Goal: Task Accomplishment & Management: Use online tool/utility

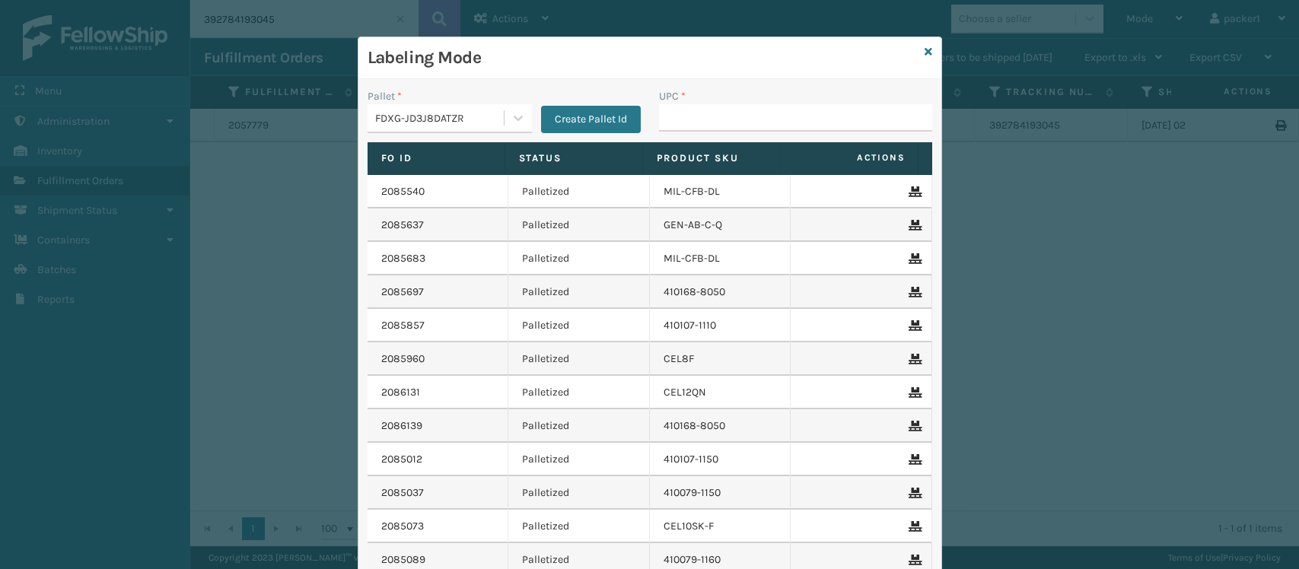
click at [686, 123] on input "UPC *" at bounding box center [795, 117] width 273 height 27
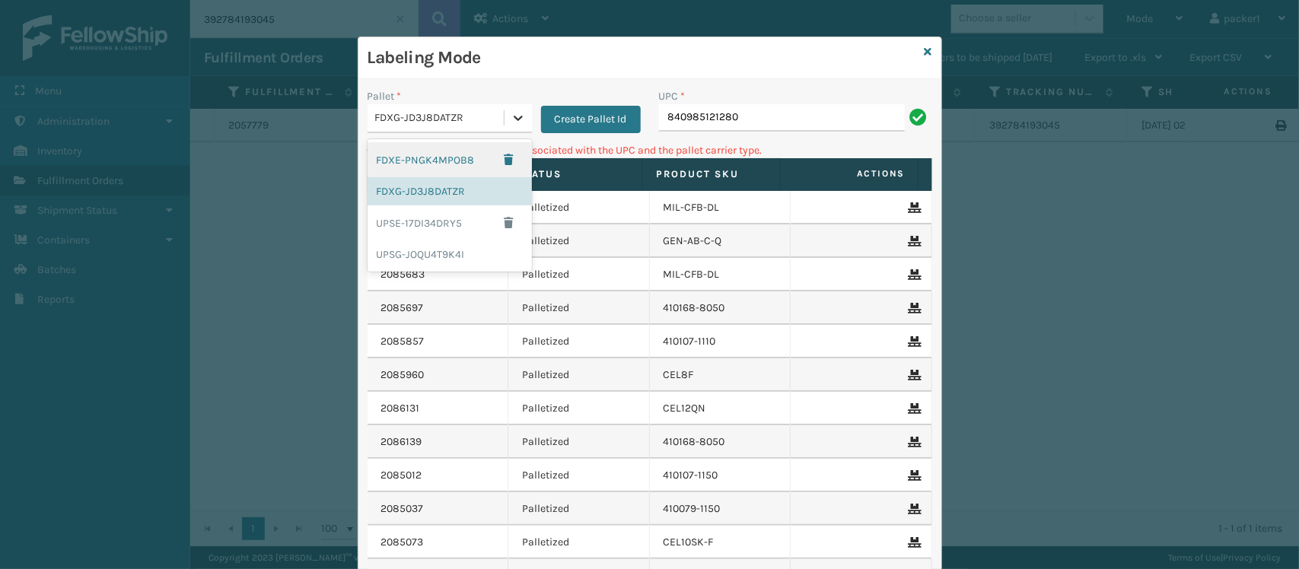
click at [511, 123] on icon at bounding box center [518, 117] width 15 height 15
click at [442, 250] on div "UPSG-JOQU4T9K4I" at bounding box center [450, 254] width 164 height 28
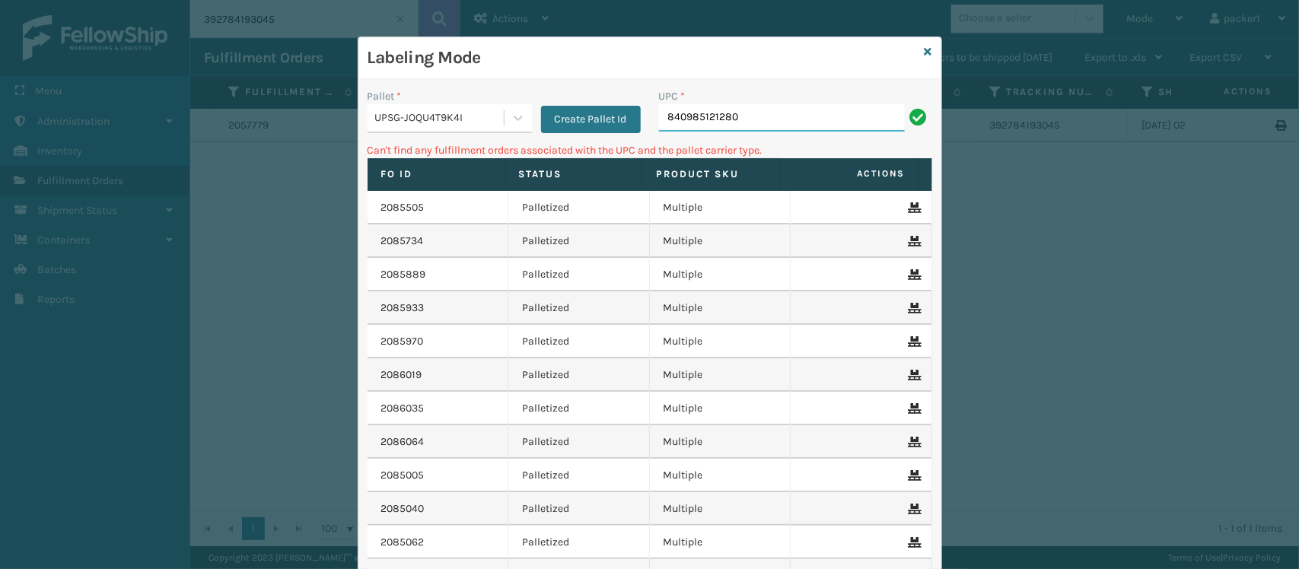
click at [705, 114] on input "840985121280" at bounding box center [782, 117] width 246 height 27
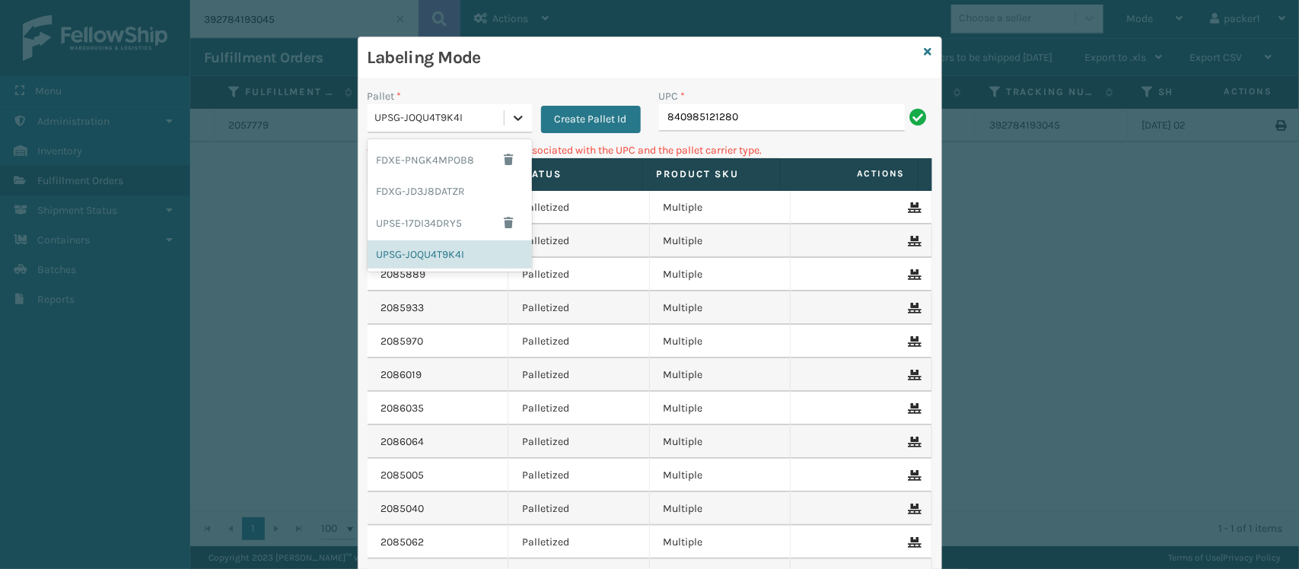
click at [511, 118] on icon at bounding box center [518, 117] width 15 height 15
click at [434, 196] on div "FDXG-JD3J8DATZR" at bounding box center [450, 191] width 164 height 28
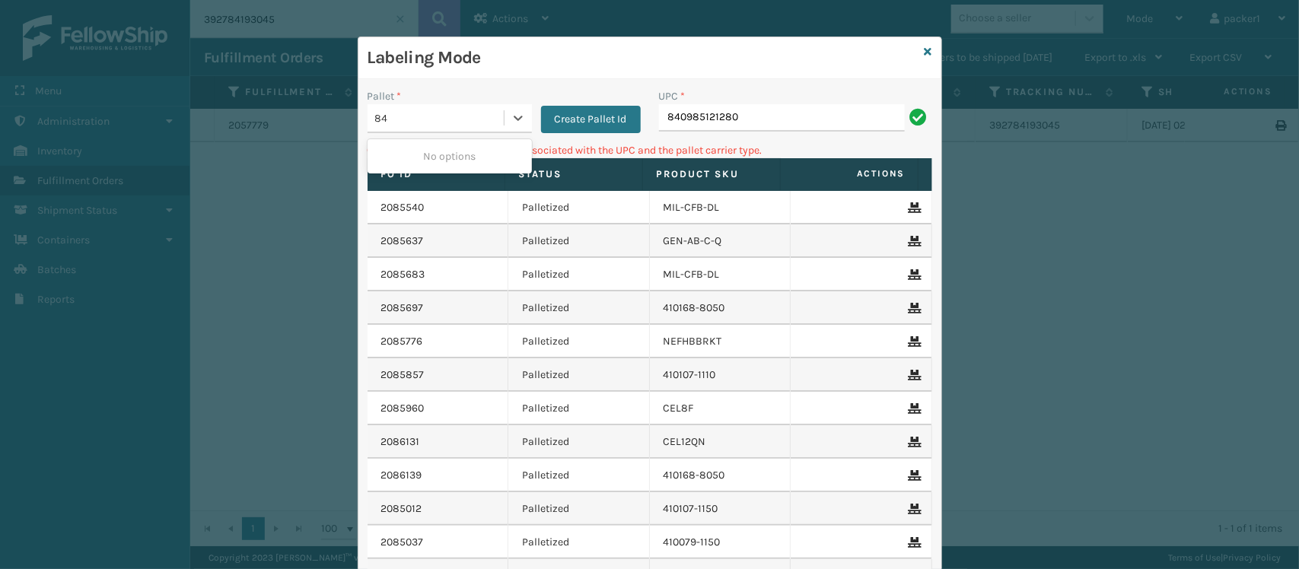
type input "8"
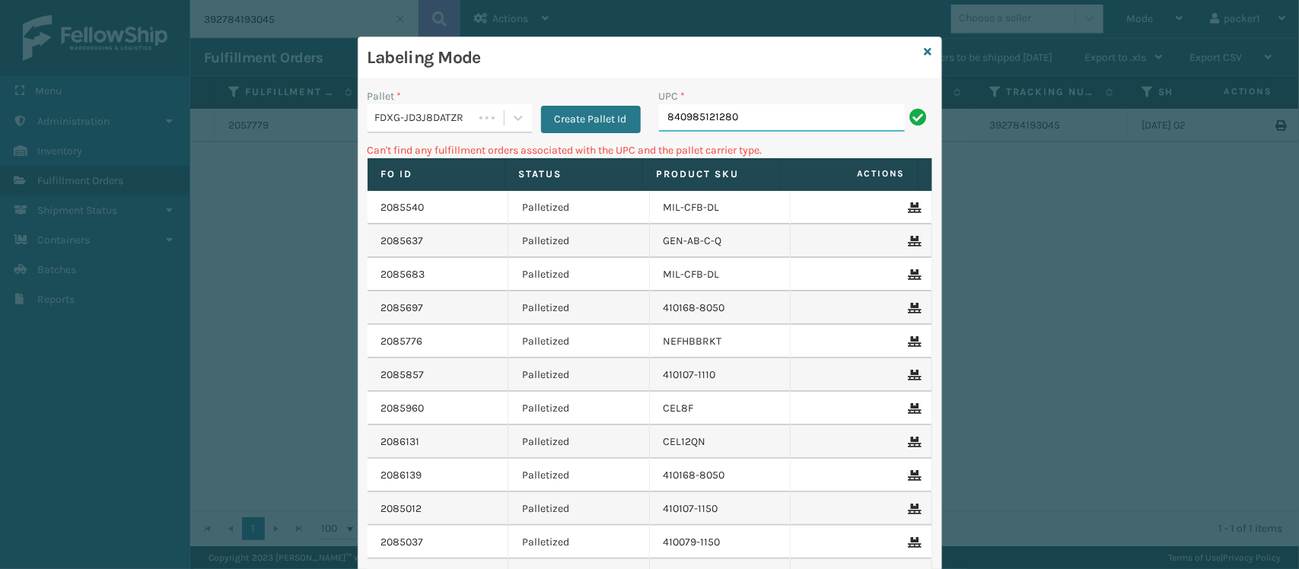
click at [744, 123] on input "840985121280" at bounding box center [782, 117] width 246 height 27
type input "8"
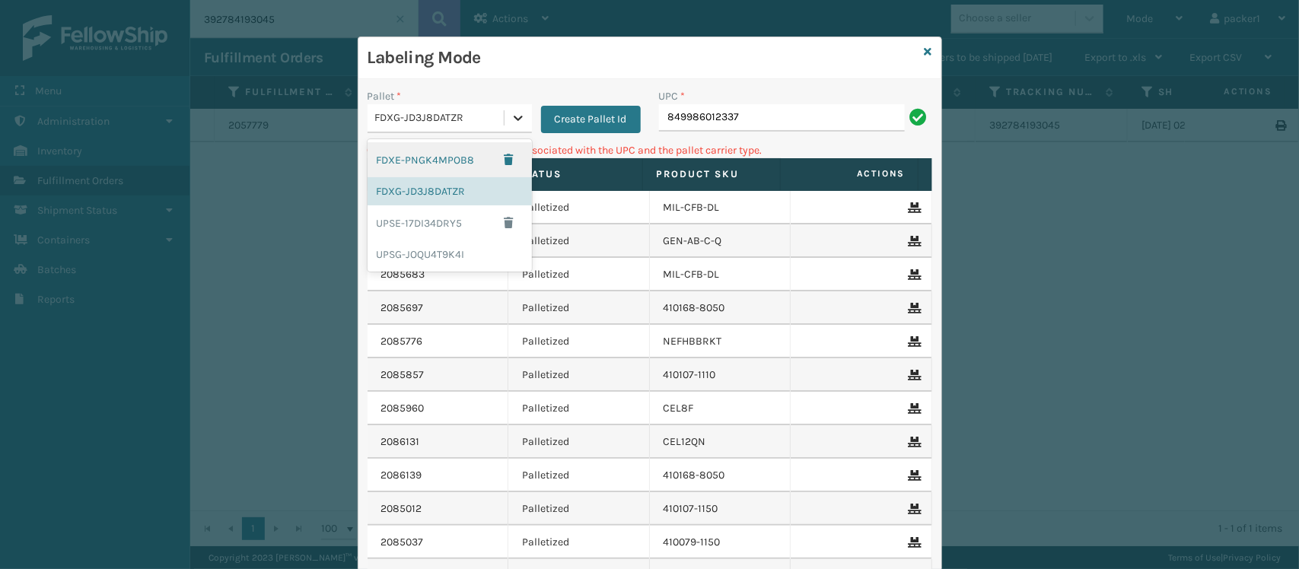
click at [517, 115] on icon at bounding box center [518, 117] width 15 height 15
click at [441, 246] on div "UPSG-JOQU4T9K4I" at bounding box center [450, 254] width 164 height 28
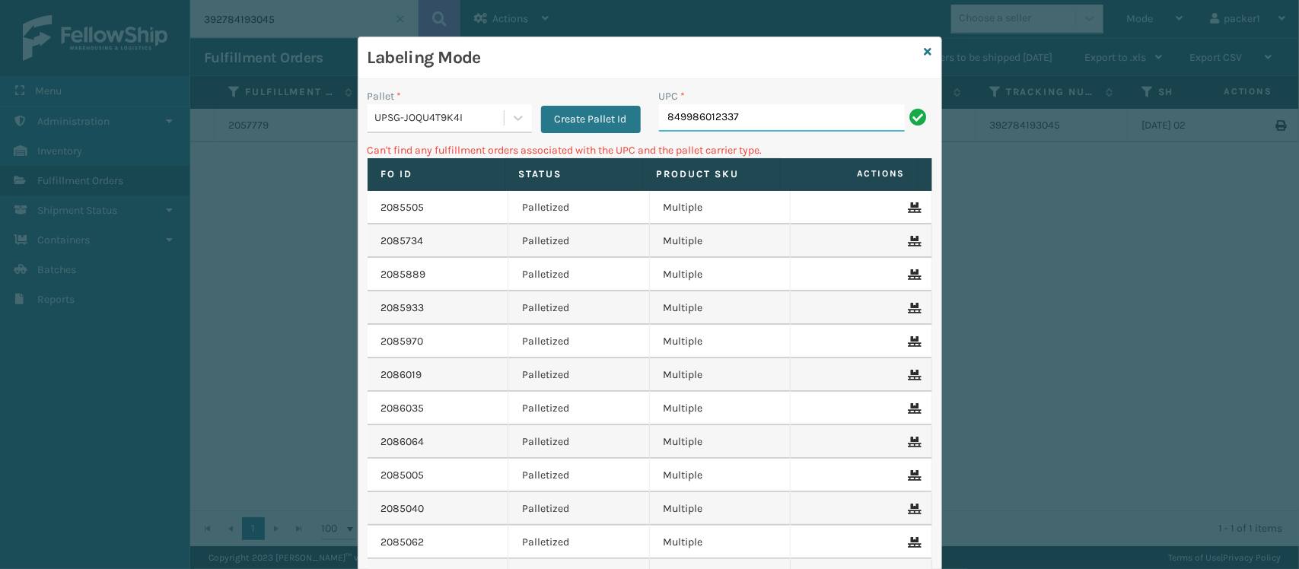
click at [799, 114] on input "849986012337" at bounding box center [782, 117] width 246 height 27
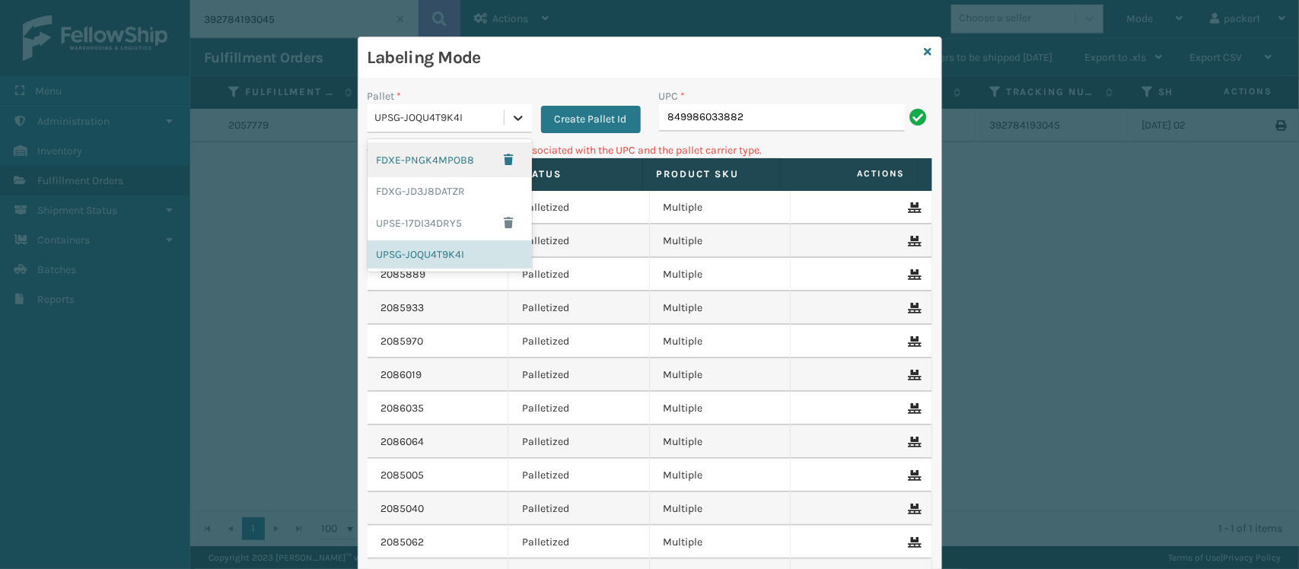
click at [511, 114] on icon at bounding box center [518, 117] width 15 height 15
click at [472, 186] on div "FDXG-JD3J8DATZR" at bounding box center [450, 191] width 164 height 28
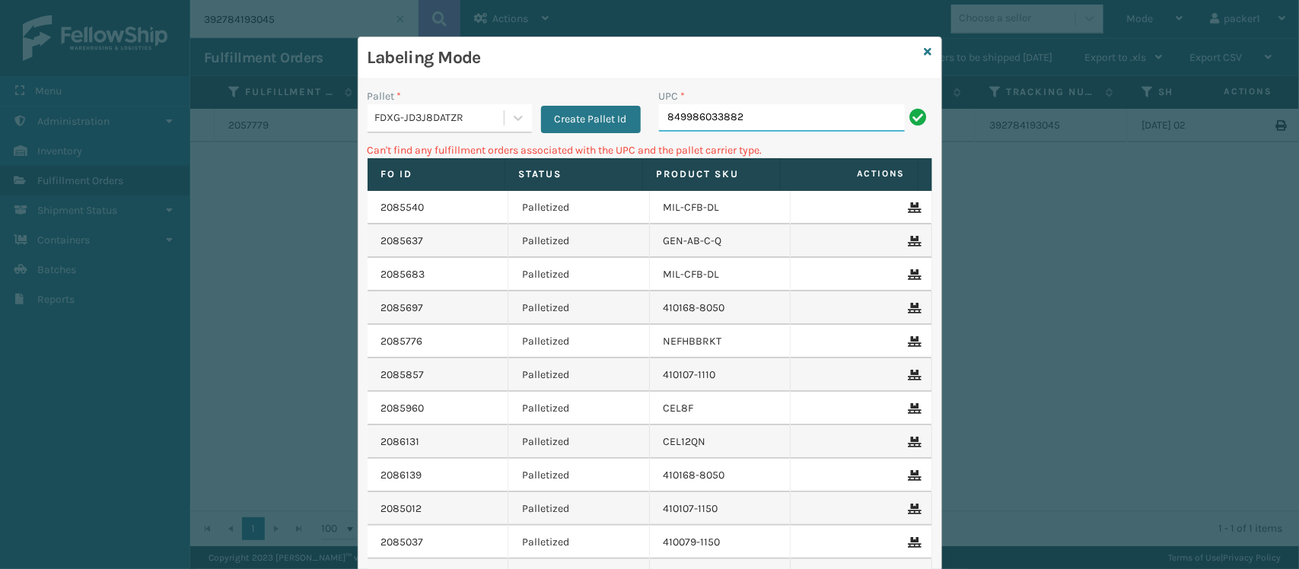
click at [761, 107] on input "849986033882" at bounding box center [782, 117] width 246 height 27
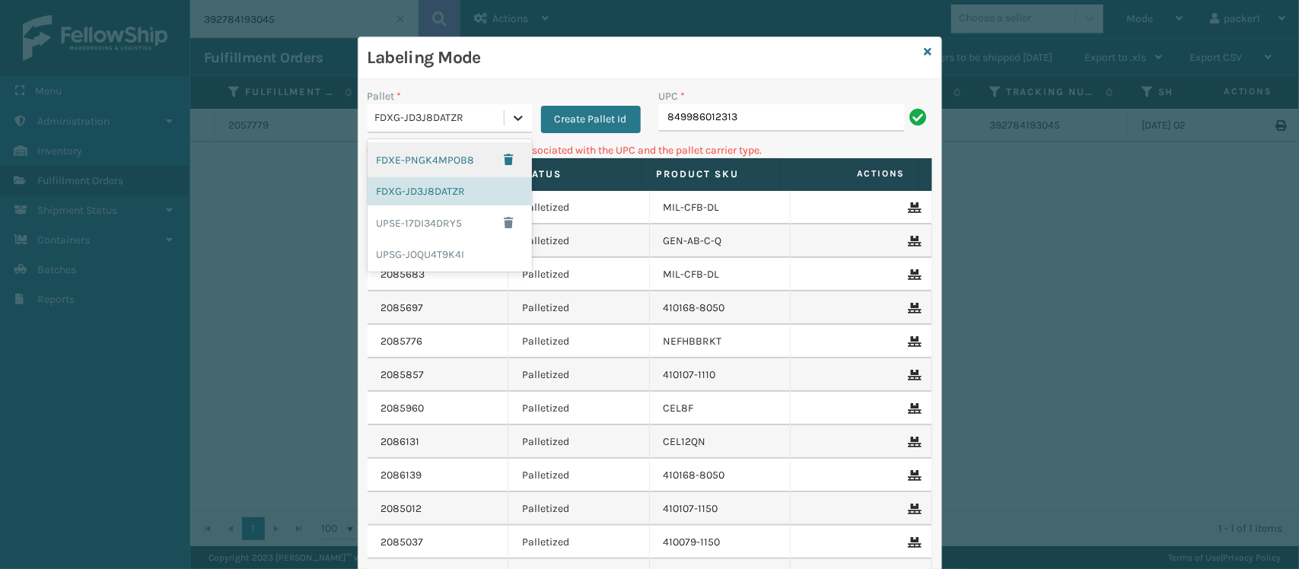
click at [514, 119] on icon at bounding box center [518, 118] width 9 height 5
click at [419, 256] on div "UPSG-JOQU4T9K4I" at bounding box center [450, 254] width 164 height 28
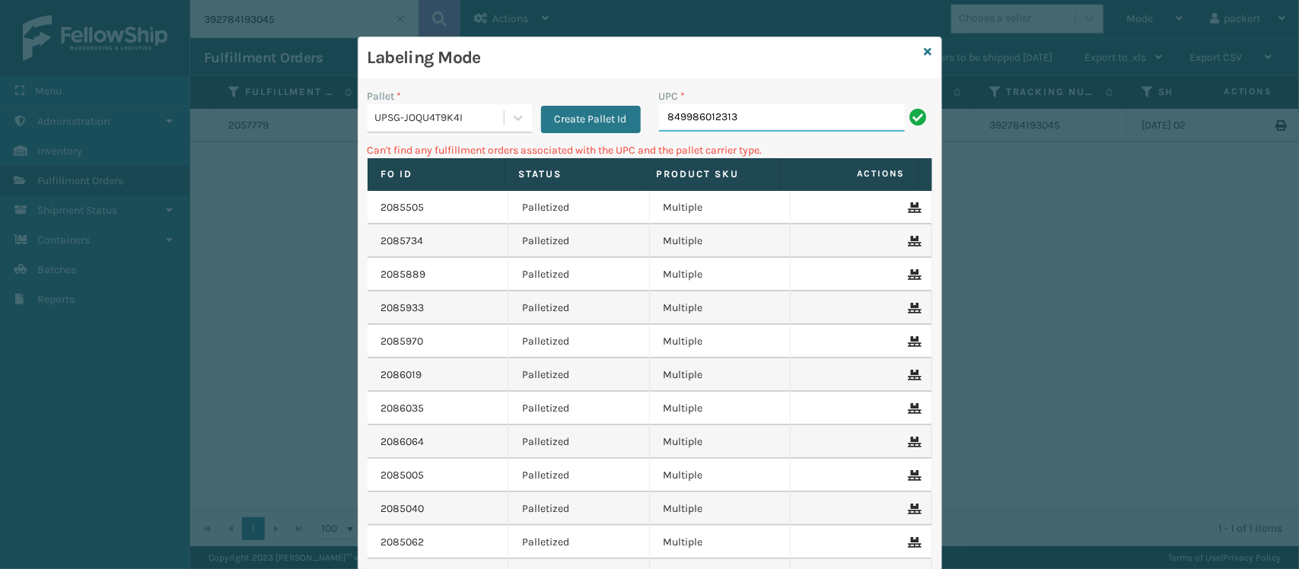
click at [765, 108] on input "849986012313" at bounding box center [782, 117] width 246 height 27
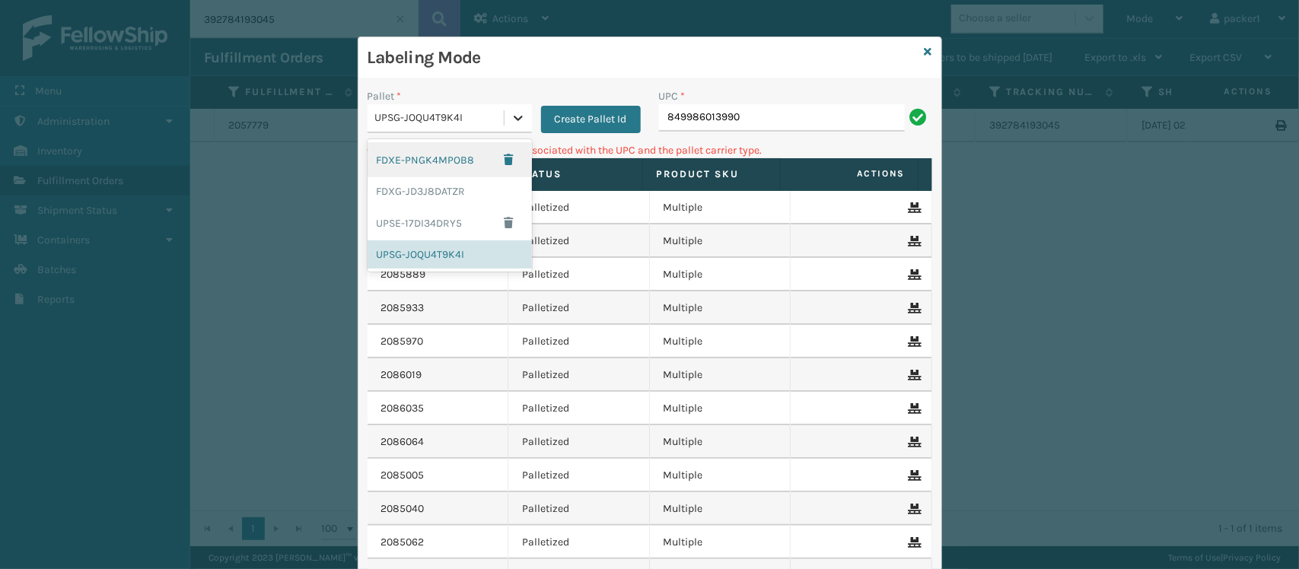
click at [514, 120] on icon at bounding box center [518, 117] width 15 height 15
click at [442, 194] on div "FDXG-JD3J8DATZR" at bounding box center [450, 191] width 164 height 28
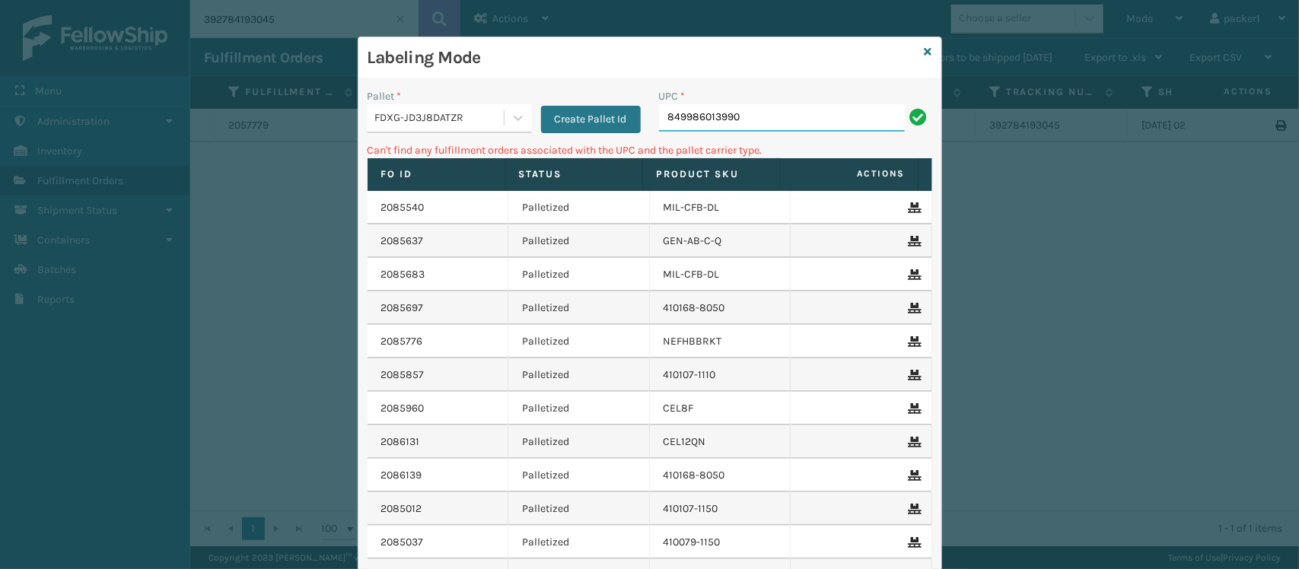
click at [769, 115] on input "849986013990" at bounding box center [782, 117] width 246 height 27
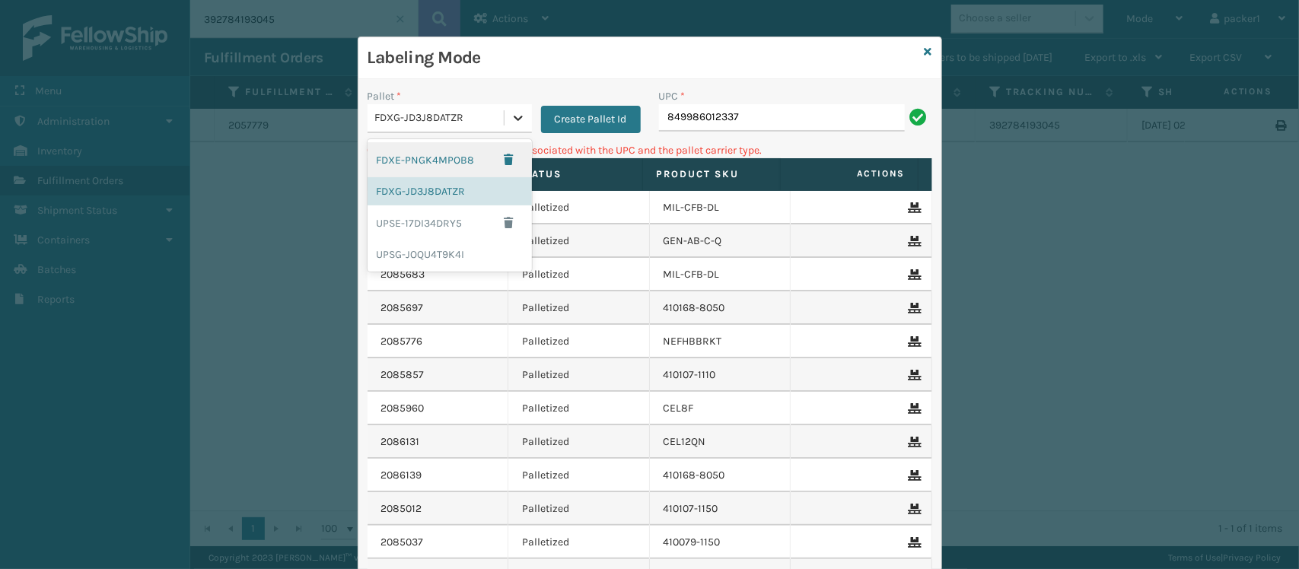
click at [515, 114] on icon at bounding box center [518, 117] width 15 height 15
click at [419, 250] on div "UPSG-JOQU4T9K4I" at bounding box center [450, 254] width 164 height 28
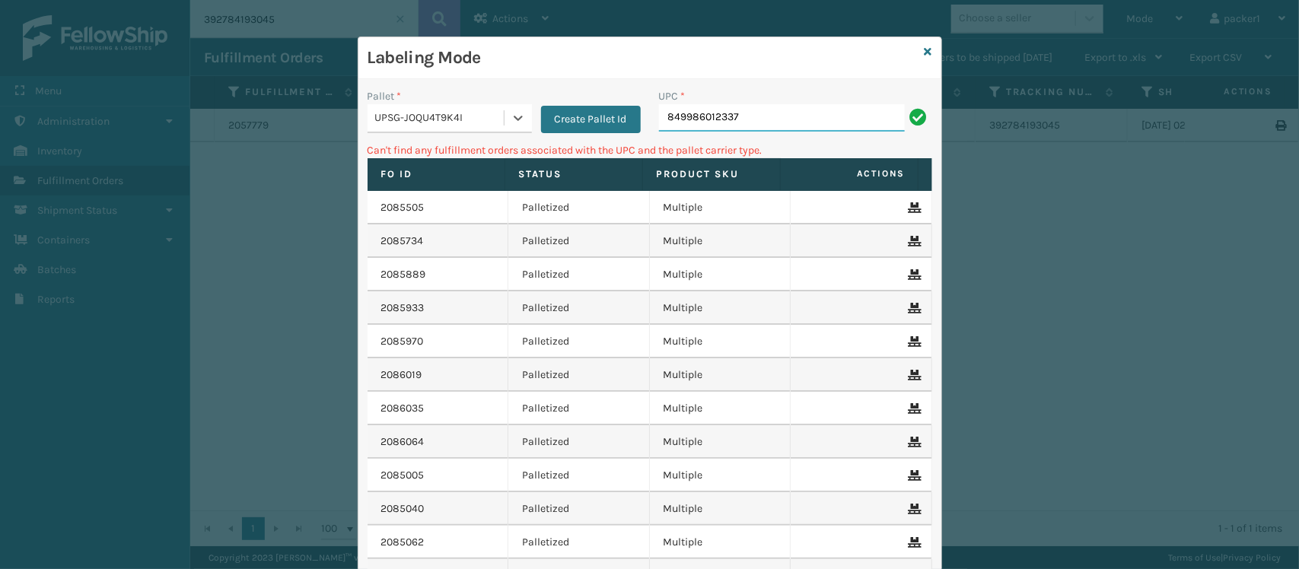
click at [754, 109] on input "849986012337" at bounding box center [782, 117] width 246 height 27
click at [511, 113] on icon at bounding box center [518, 117] width 15 height 15
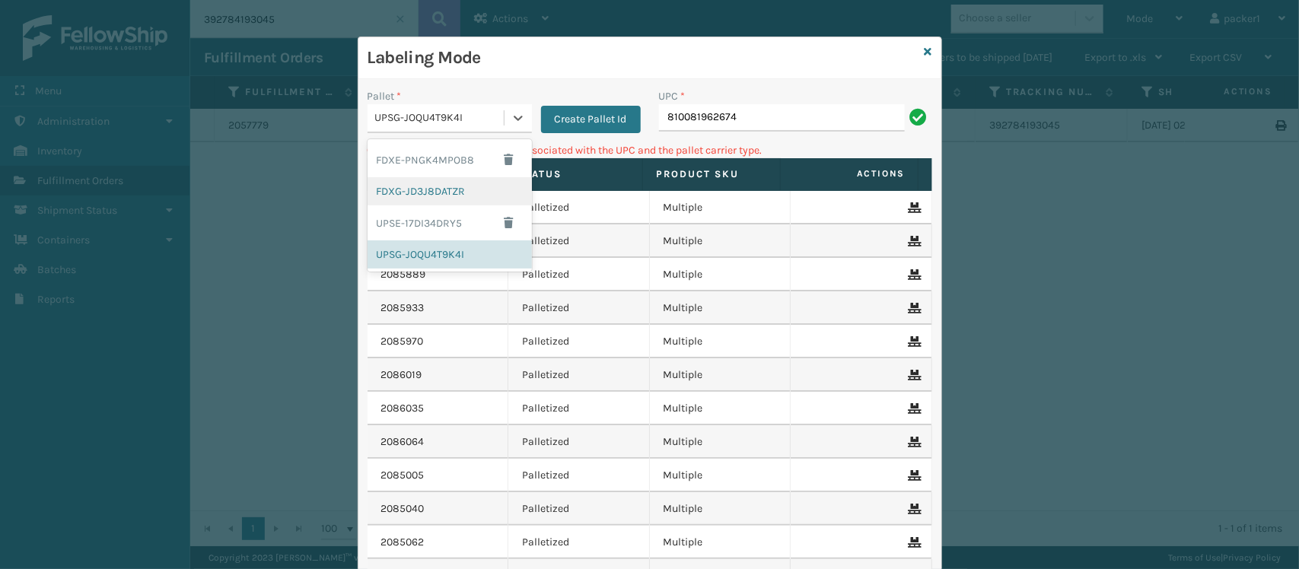
click at [444, 190] on div "FDXG-JD3J8DATZR" at bounding box center [450, 191] width 164 height 28
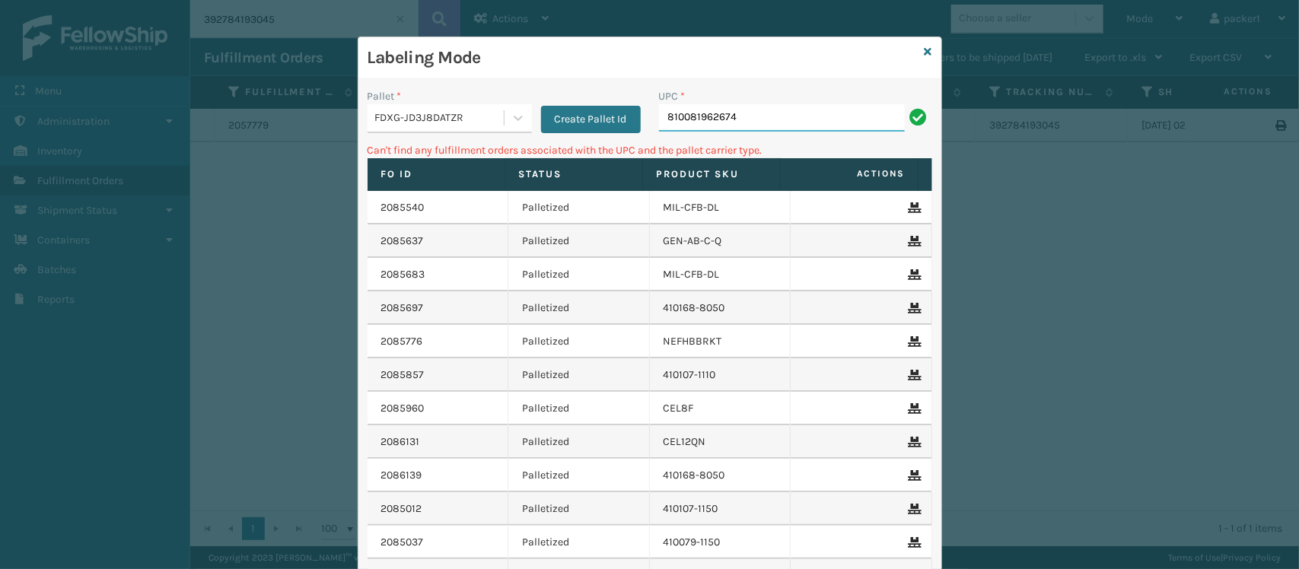
click at [706, 118] on input "810081962674" at bounding box center [782, 117] width 246 height 27
